Goal: Complete application form

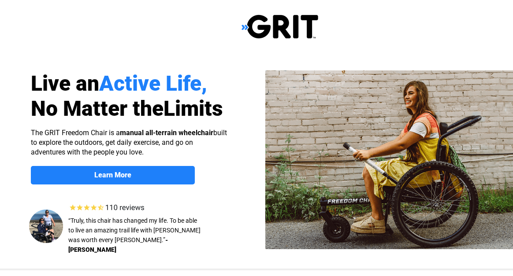
select select "US"
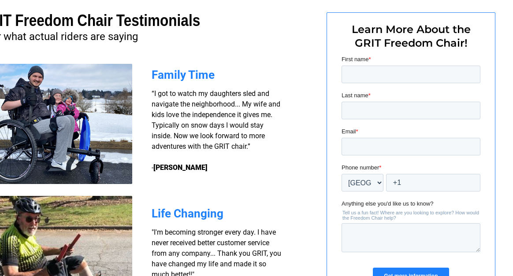
scroll to position [661, 47]
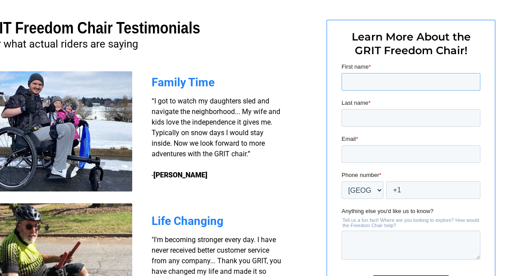
click at [405, 82] on input "First name *" at bounding box center [410, 82] width 139 height 18
type input "[PERSON_NAME]"
click at [370, 113] on input "Last name *" at bounding box center [410, 118] width 139 height 18
type input "[PERSON_NAME]"
click at [366, 151] on input "Email *" at bounding box center [410, 154] width 139 height 18
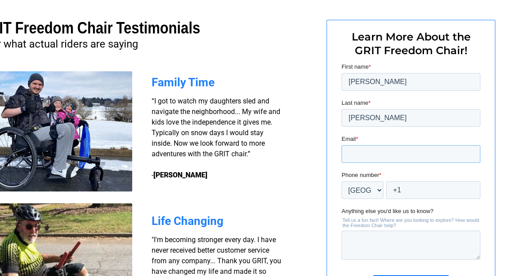
type input "[EMAIL_ADDRESS][DOMAIN_NAME]"
click at [420, 185] on input "+1" at bounding box center [433, 191] width 94 height 18
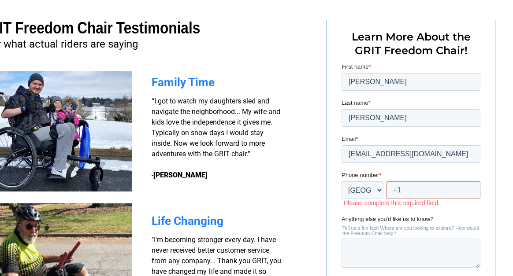
click at [329, 171] on div at bounding box center [411, 171] width 168 height 302
click at [410, 185] on input "+1" at bounding box center [433, 191] width 94 height 18
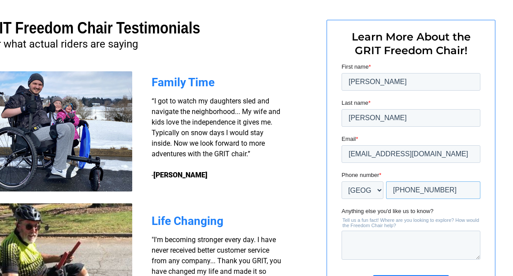
type input "+1 4694426437"
click at [378, 236] on textarea "Anything else you'd like us to know?" at bounding box center [410, 245] width 139 height 29
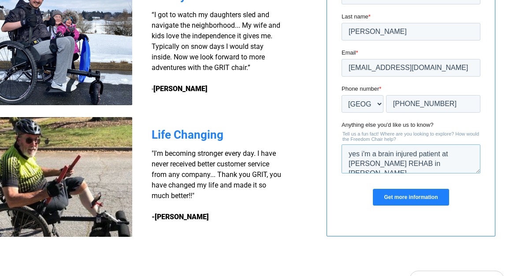
scroll to position [749, 47]
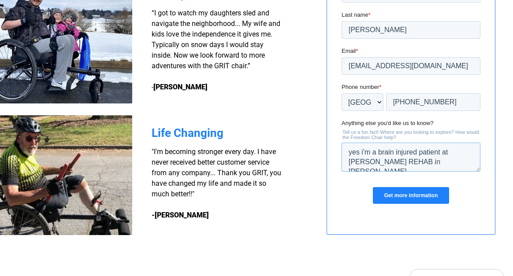
type textarea "yes i'm a brain injured patient at [PERSON_NAME] REHAB in [PERSON_NAME][GEOGRAP…"
click at [425, 197] on input "Get more information" at bounding box center [411, 195] width 76 height 17
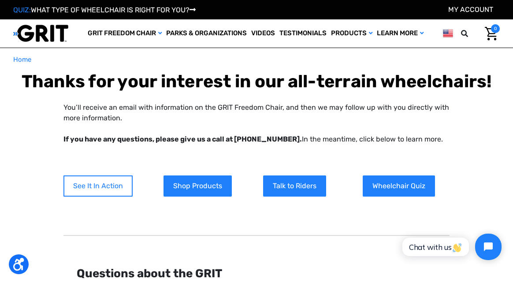
click at [106, 197] on link "See It In Action" at bounding box center [97, 185] width 69 height 21
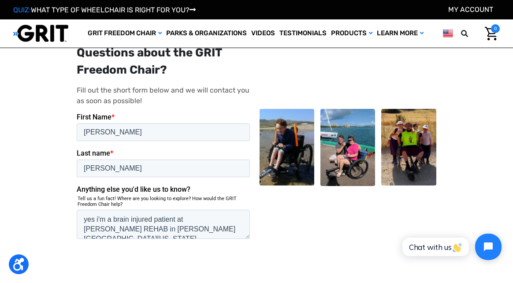
scroll to position [573, 0]
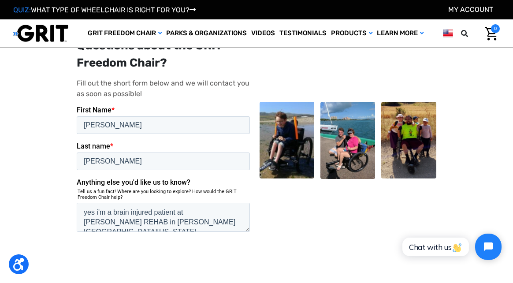
click at [88, 255] on input "Submit" at bounding box center [98, 264] width 42 height 18
